Goal: Task Accomplishment & Management: Use online tool/utility

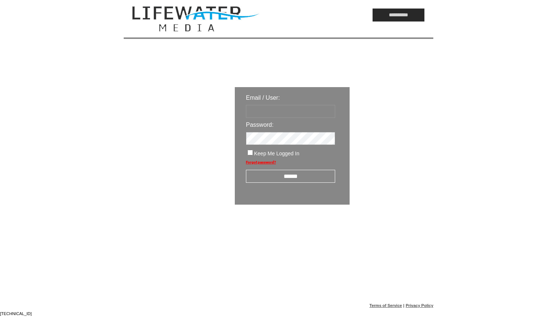
type input "*********"
click at [295, 183] on div "Email / User: ********* Password: Keep Me Logged In Forgot password? ******" at bounding box center [291, 146] width 107 height 110
click at [283, 172] on input "******" at bounding box center [290, 176] width 89 height 13
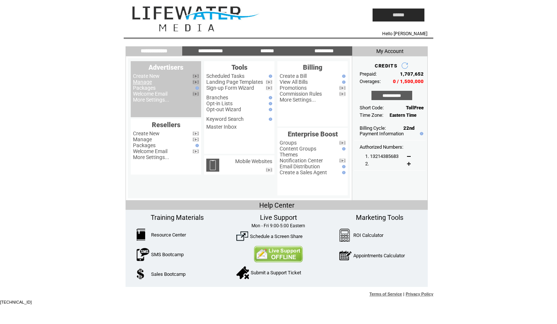
click at [140, 84] on link "Manage" at bounding box center [142, 82] width 19 height 6
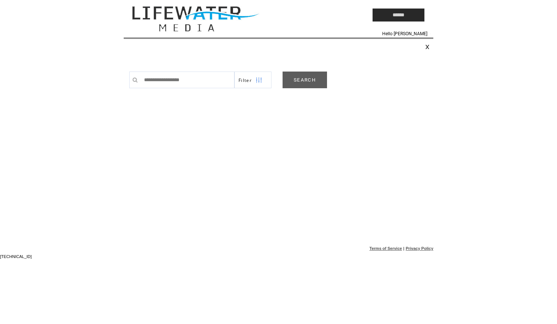
click at [314, 80] on link "SEARCH" at bounding box center [304, 79] width 44 height 17
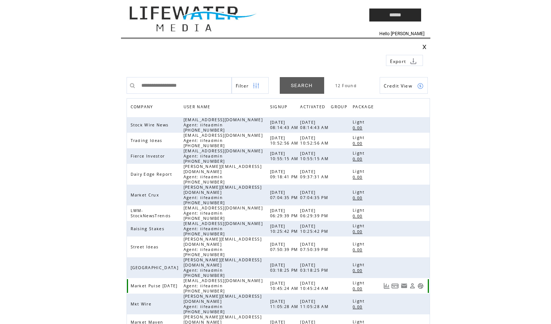
click at [420, 282] on link at bounding box center [421, 285] width 6 height 6
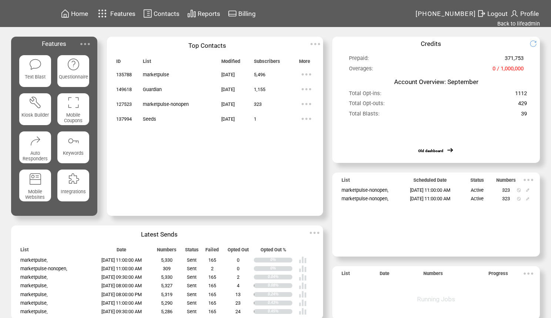
click at [175, 10] on span "Contacts" at bounding box center [167, 13] width 26 height 7
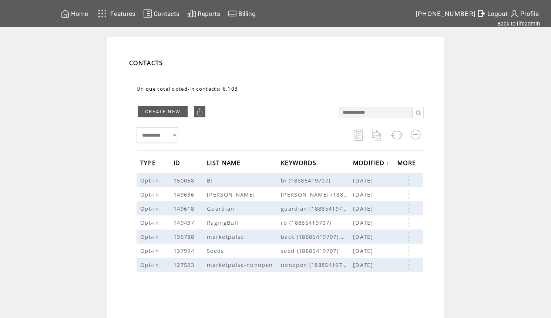
click at [127, 14] on span "Features" at bounding box center [122, 13] width 25 height 7
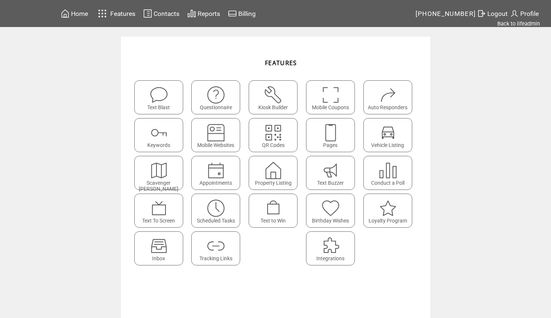
click at [209, 247] on img at bounding box center [216, 246] width 20 height 20
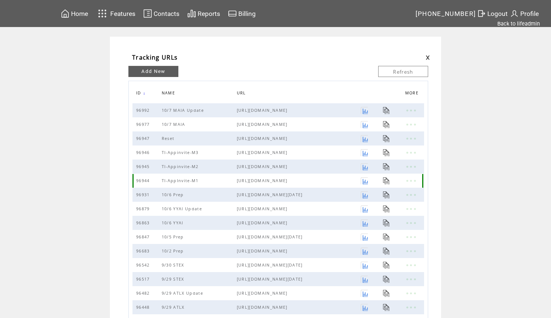
click at [388, 182] on link at bounding box center [386, 180] width 7 height 7
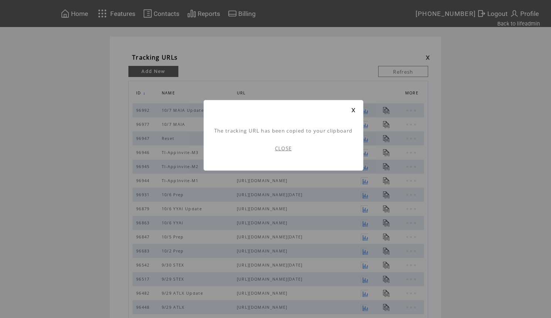
scroll to position [0, 0]
click at [351, 108] on link at bounding box center [353, 110] width 4 height 5
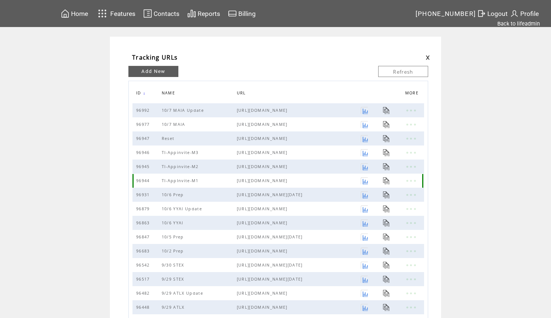
click at [368, 182] on link at bounding box center [364, 180] width 7 height 7
click at [523, 21] on link "Back to lifeadmin" at bounding box center [518, 23] width 43 height 7
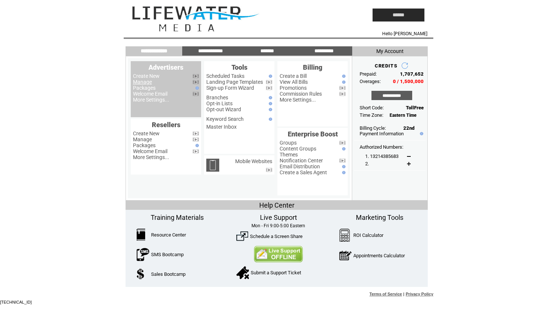
click at [143, 80] on link "Manage" at bounding box center [142, 82] width 19 height 6
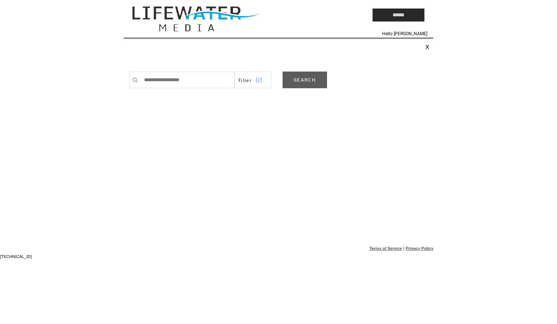
click at [286, 81] on link "SEARCH" at bounding box center [304, 79] width 44 height 17
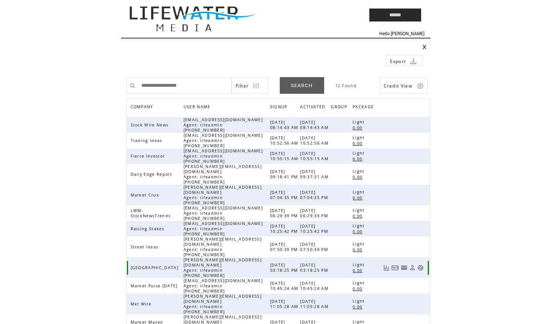
click at [419, 264] on link at bounding box center [421, 267] width 6 height 6
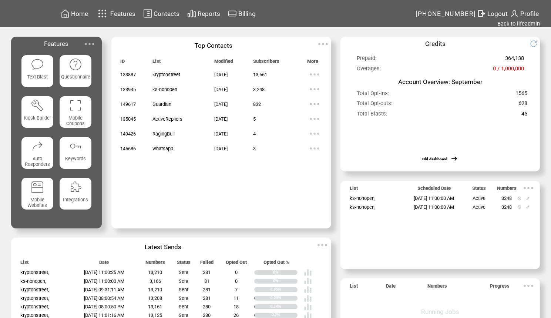
click at [109, 13] on img at bounding box center [102, 13] width 13 height 12
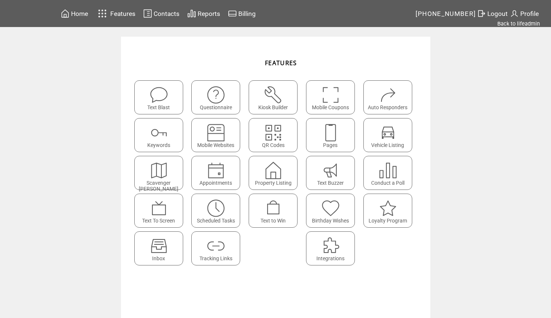
click at [232, 251] on featureicon at bounding box center [216, 243] width 48 height 17
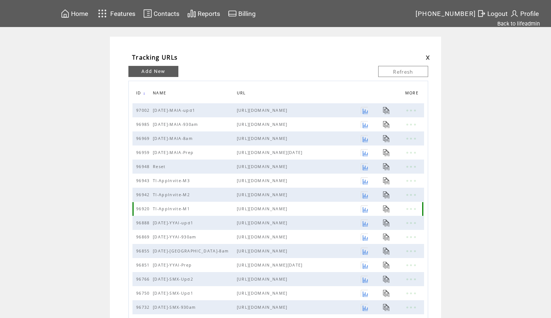
click at [368, 208] on link at bounding box center [364, 208] width 7 height 7
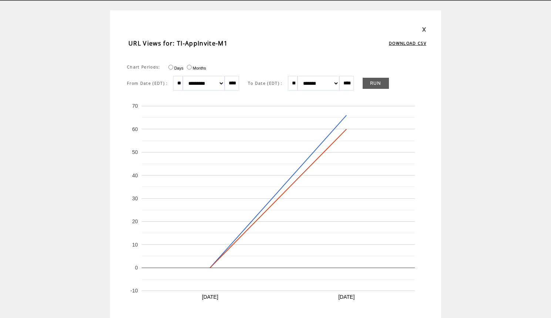
scroll to position [91, 0]
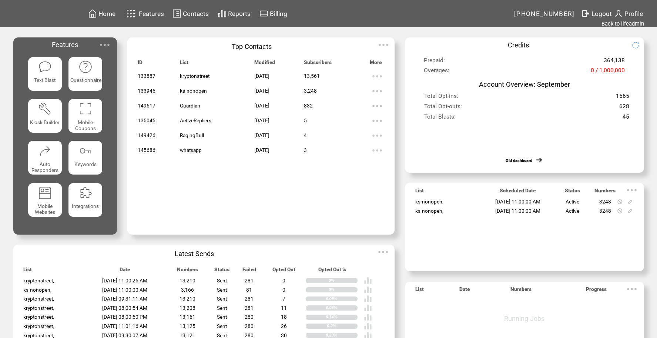
click at [148, 14] on span "Features" at bounding box center [151, 13] width 25 height 7
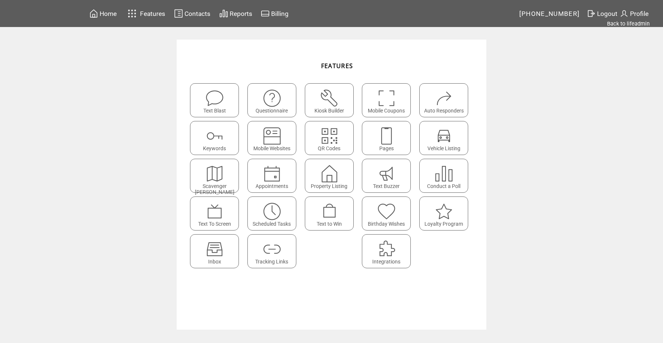
click at [293, 209] on featureicon at bounding box center [272, 208] width 48 height 17
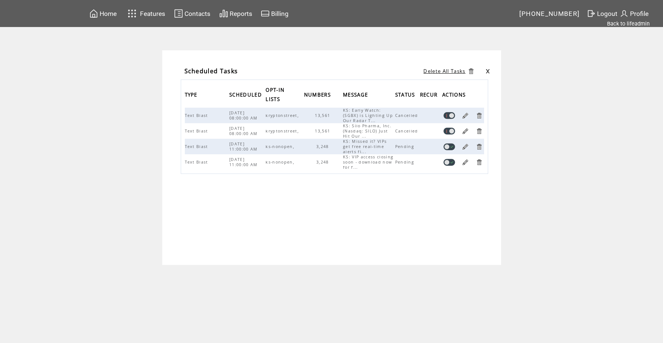
click at [449, 147] on link at bounding box center [449, 146] width 12 height 7
click at [448, 164] on link at bounding box center [449, 162] width 12 height 7
click at [631, 25] on link "Back to lifeadmin" at bounding box center [628, 23] width 43 height 7
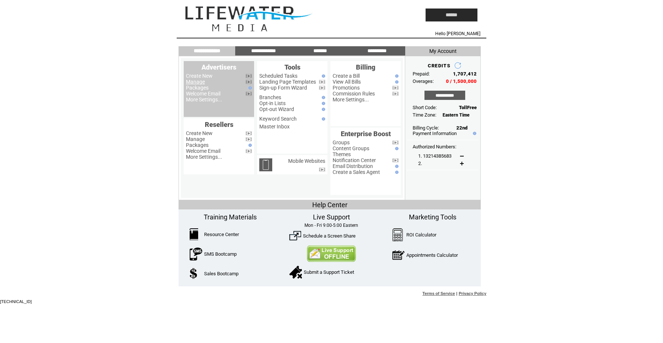
click at [201, 81] on link "Manage" at bounding box center [195, 82] width 19 height 6
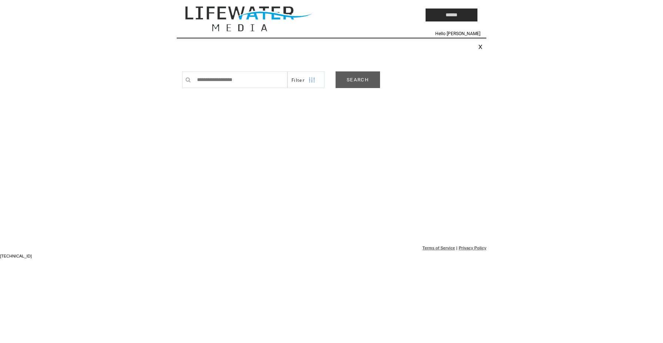
click at [352, 79] on link "SEARCH" at bounding box center [357, 79] width 44 height 17
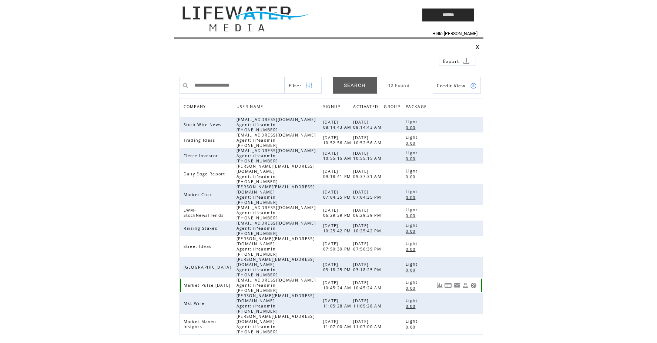
click at [474, 282] on link at bounding box center [473, 285] width 6 height 6
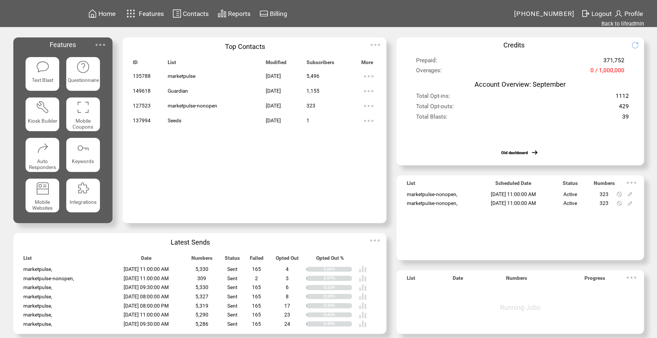
click at [177, 11] on img at bounding box center [176, 13] width 9 height 9
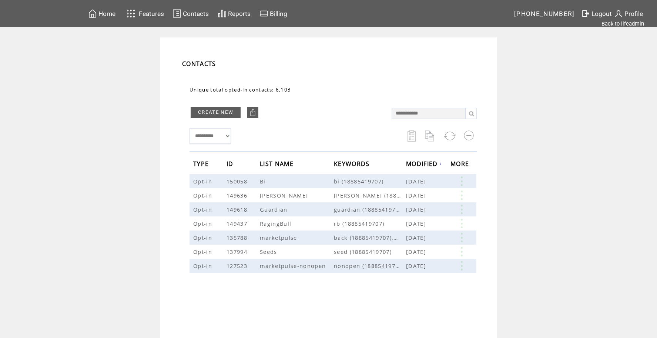
click at [159, 12] on span "Features" at bounding box center [151, 13] width 25 height 7
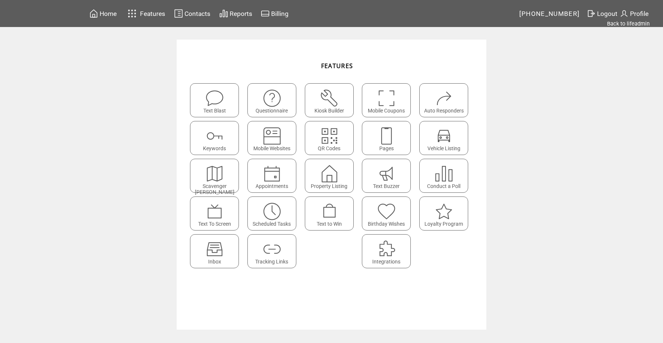
click at [267, 213] on img at bounding box center [272, 212] width 20 height 20
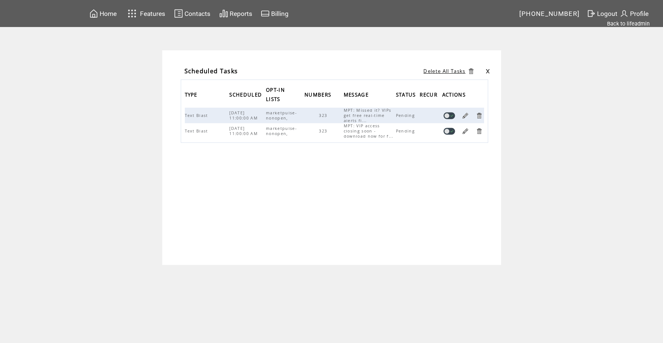
click at [446, 115] on link at bounding box center [449, 115] width 12 height 7
click at [453, 133] on link at bounding box center [449, 131] width 12 height 7
click at [482, 189] on div "TYPE SCHEDULED OPT-IN LISTS NUMBERS MESSAGE STATUS RECUR ACTIONS Text Blast 10/…" at bounding box center [334, 146] width 307 height 133
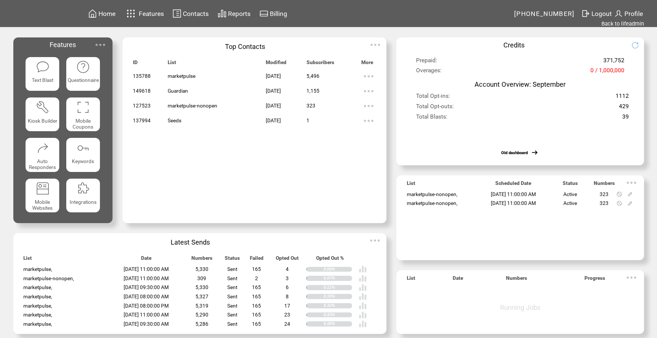
click at [151, 12] on span "Features" at bounding box center [151, 13] width 25 height 7
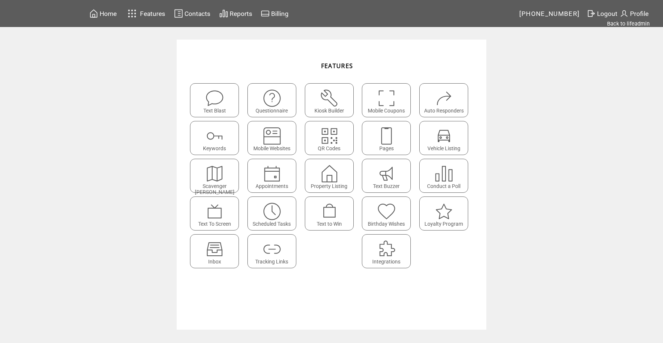
click at [278, 246] on img at bounding box center [272, 249] width 20 height 20
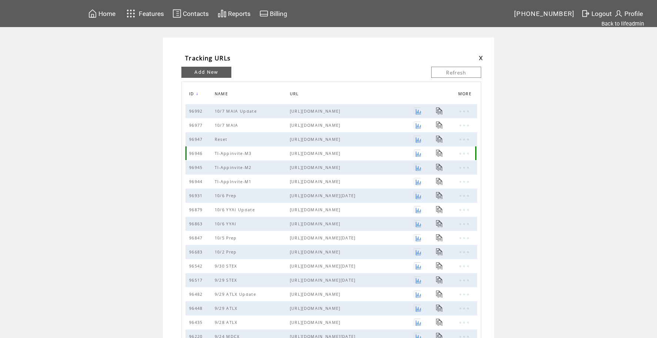
drag, startPoint x: 388, startPoint y: 153, endPoint x: 291, endPoint y: 158, distance: 96.4
click at [291, 158] on tr "96946 TI-Appinvite-M3 [URL][DOMAIN_NAME]" at bounding box center [331, 153] width 292 height 14
copy tr "[URL][DOMAIN_NAME]?"
